Goal: Obtain resource: Download file/media

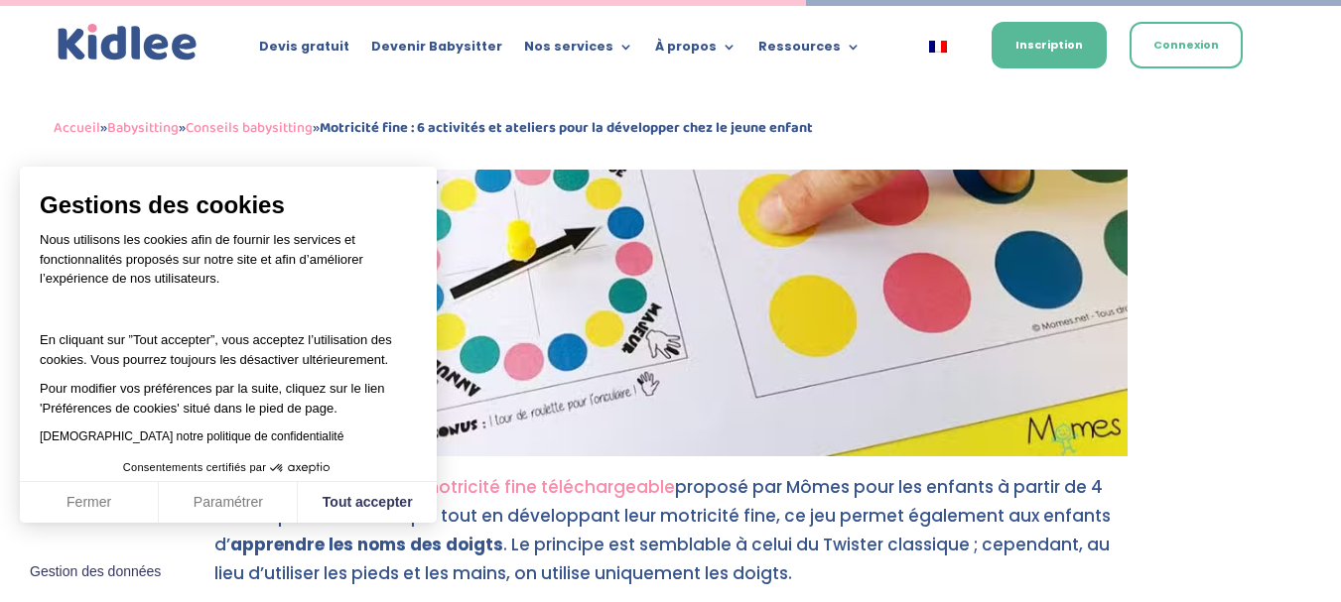
scroll to position [3513, 0]
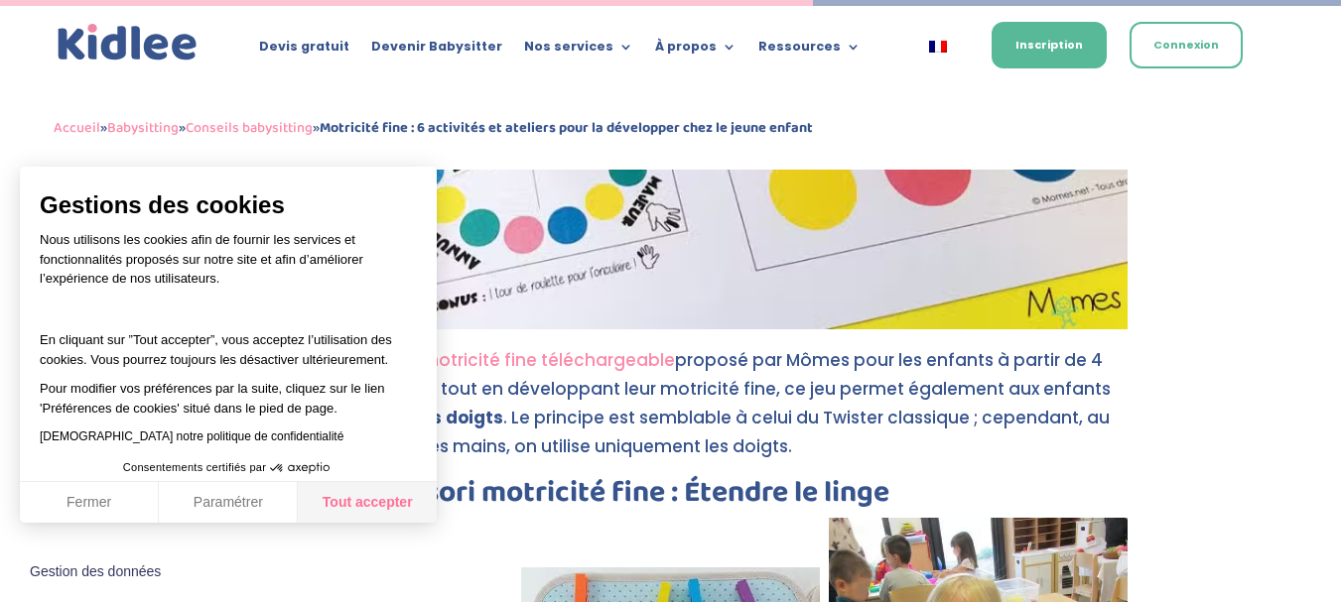
click at [402, 507] on button "Tout accepter" at bounding box center [367, 503] width 139 height 42
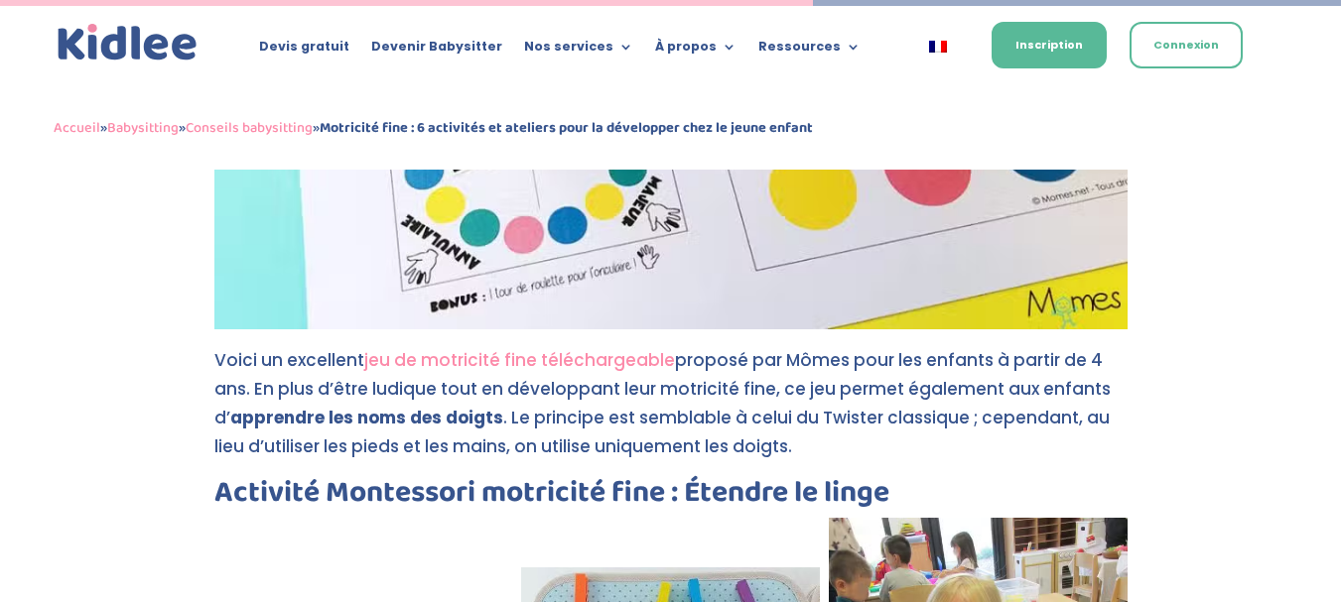
click at [499, 348] on link "jeu de motricité fine téléchargeable" at bounding box center [519, 360] width 311 height 24
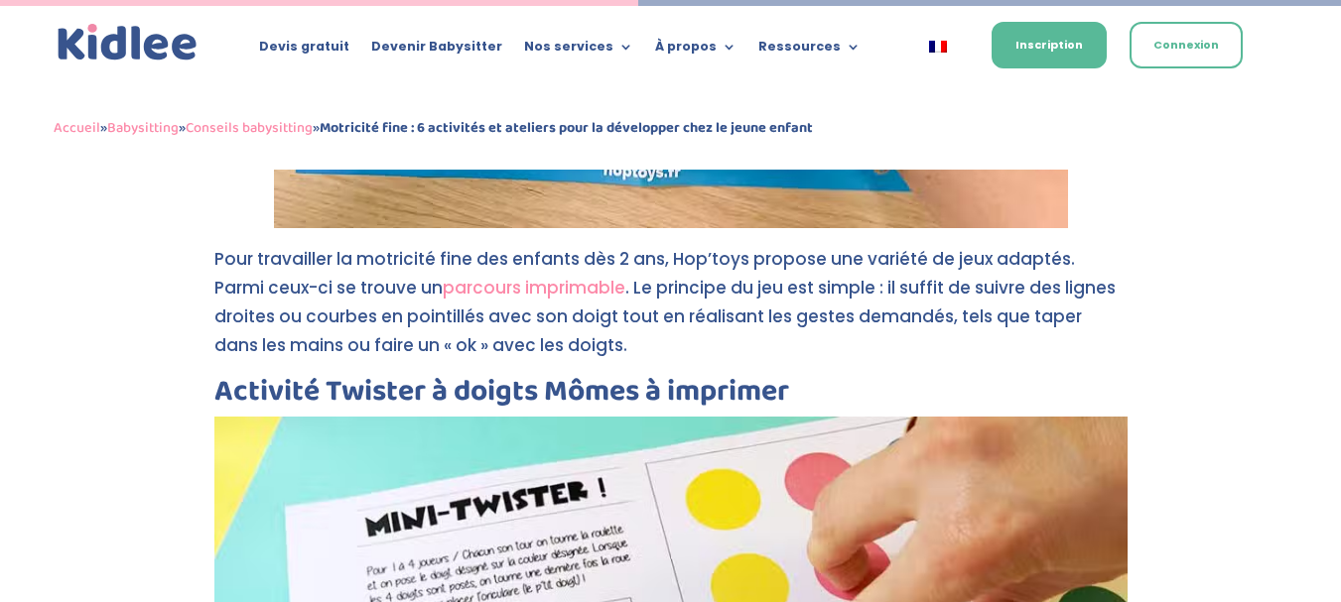
scroll to position [2744, 0]
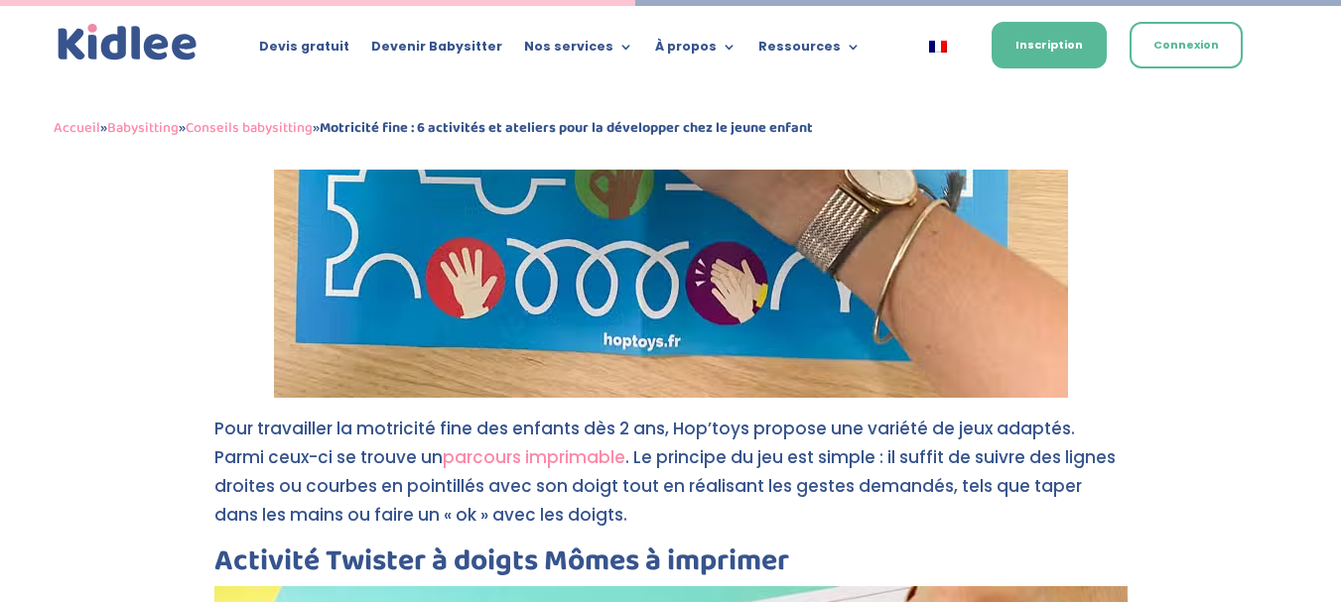
click at [497, 446] on link "parcours imprimable" at bounding box center [534, 458] width 183 height 24
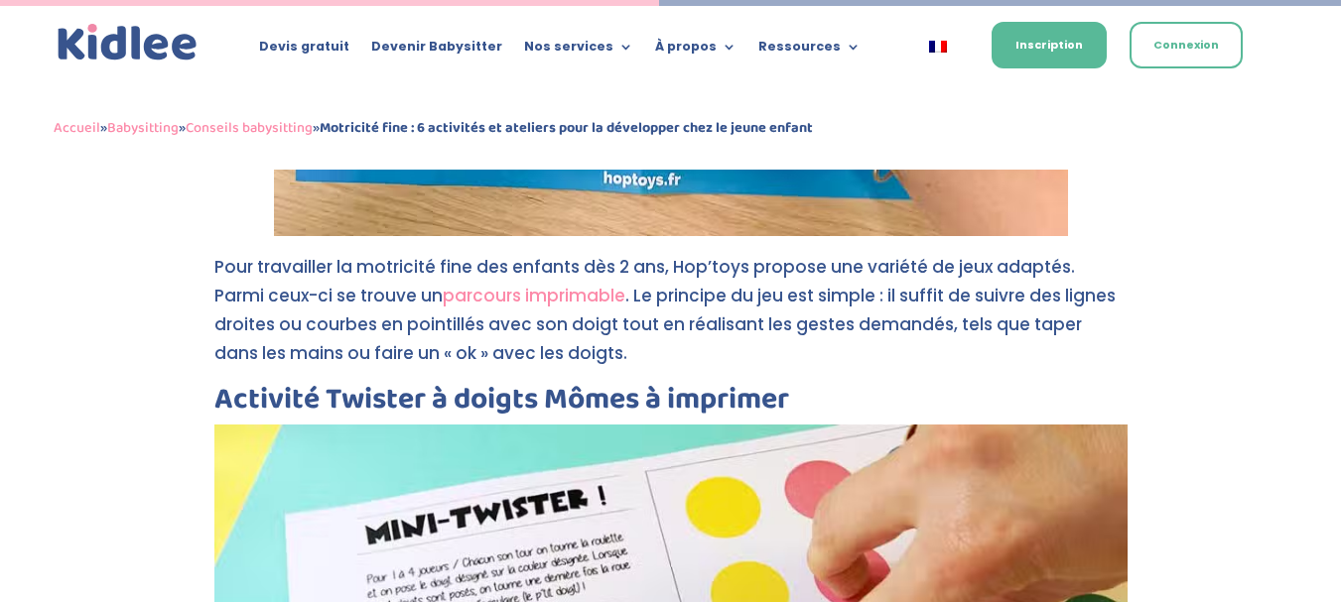
scroll to position [2835, 0]
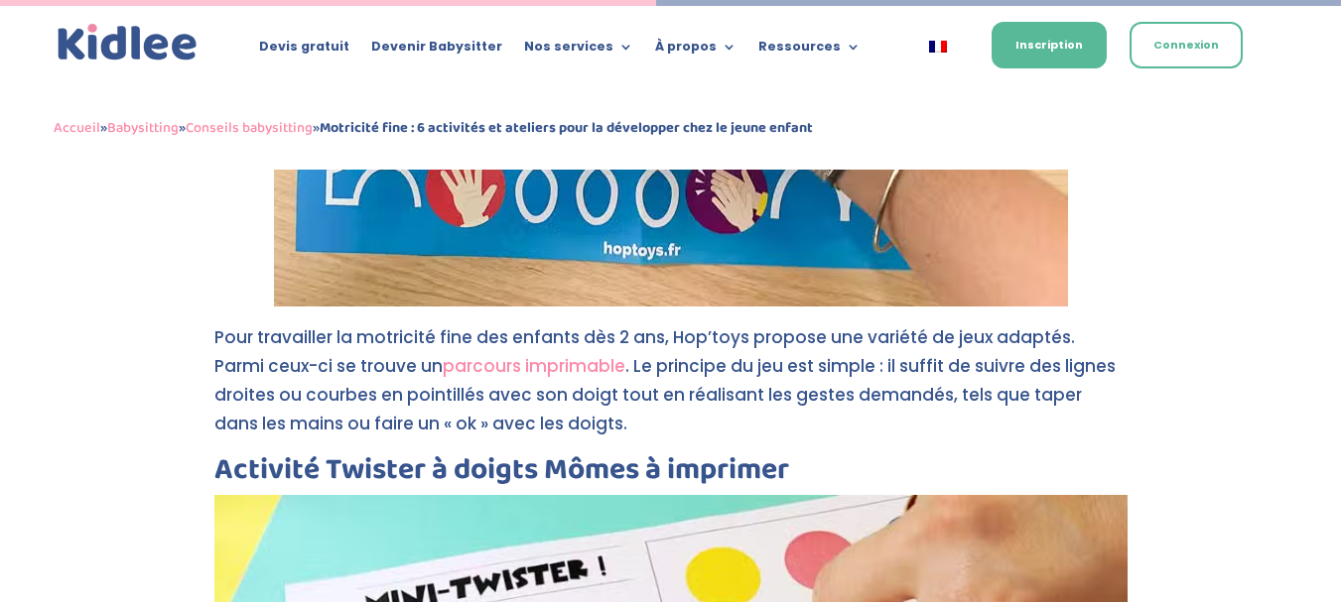
drag, startPoint x: 1350, startPoint y: 31, endPoint x: 1355, endPoint y: 237, distance: 206.5
click at [521, 354] on link "parcours imprimable" at bounding box center [534, 366] width 183 height 24
